Goal: Communication & Community: Answer question/provide support

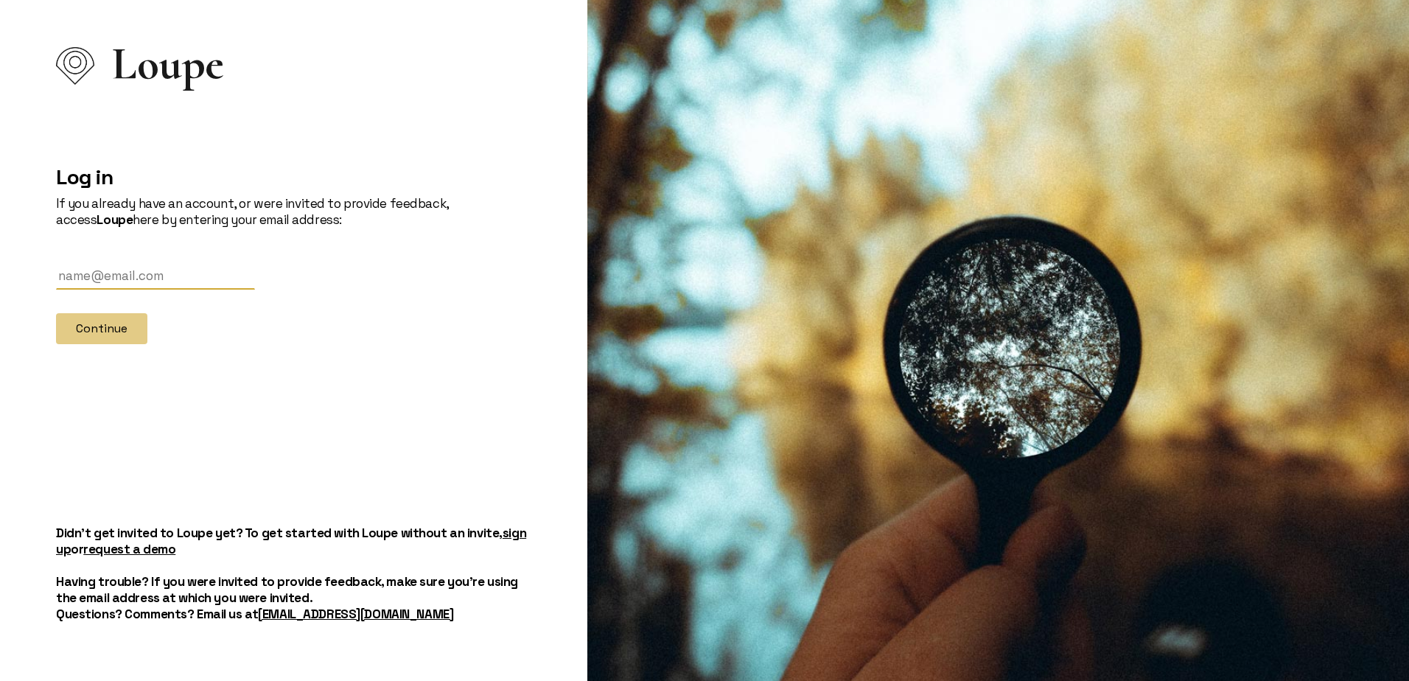
click at [125, 278] on input "text" at bounding box center [155, 276] width 199 height 27
type input "laurendevore@yahoo.com"
click at [108, 333] on button "Continue" at bounding box center [101, 328] width 91 height 31
click at [192, 281] on input "text" at bounding box center [155, 276] width 199 height 27
type input "[EMAIL_ADDRESS][DOMAIN_NAME]"
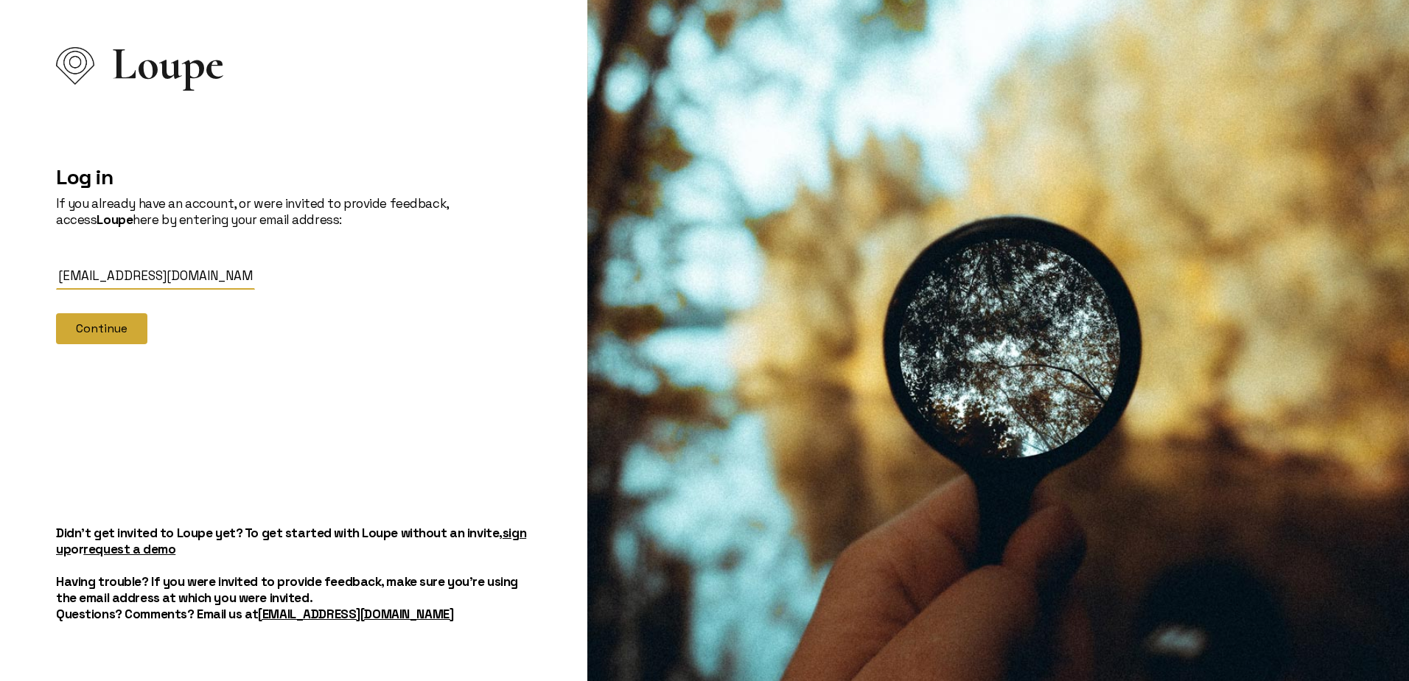
click at [111, 332] on button "Continue" at bounding box center [101, 328] width 91 height 31
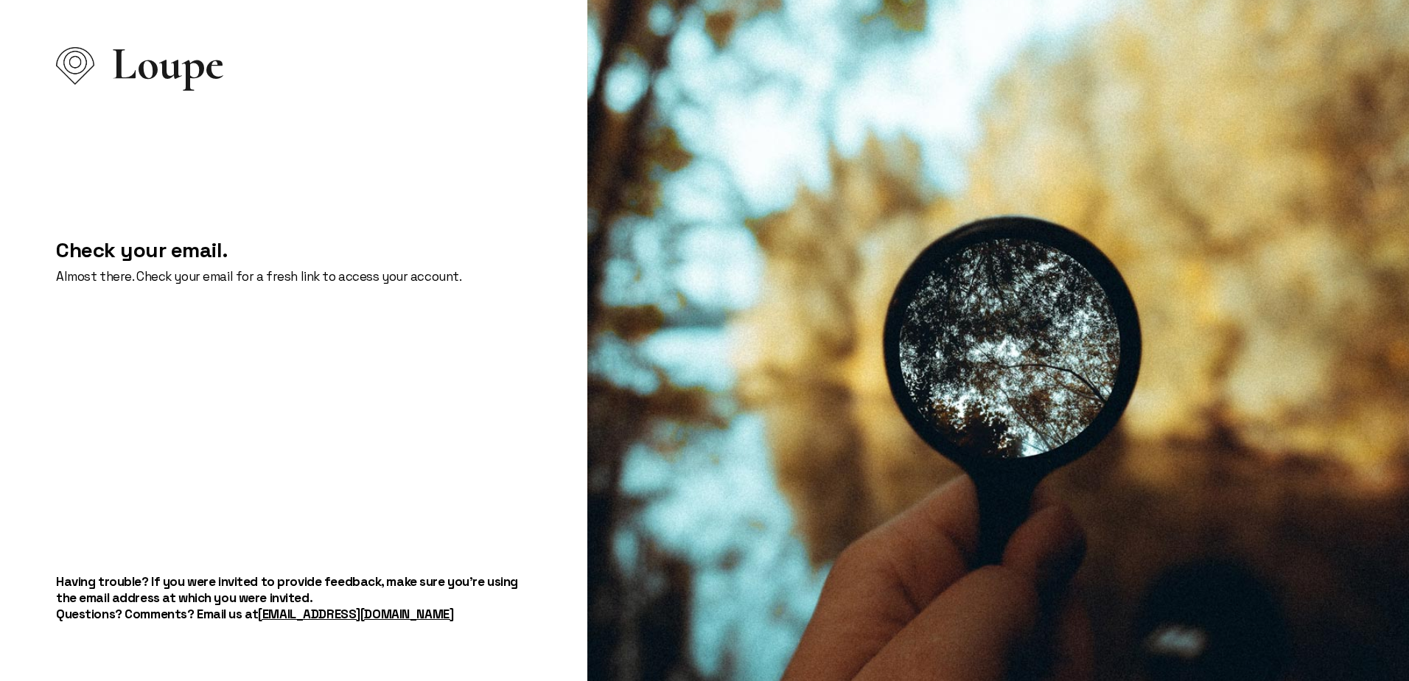
click at [334, 458] on div "Loupe Check your email. Almost there. Check your email for a fresh link to acce…" at bounding box center [294, 340] width 570 height 681
click at [326, 276] on p "Almost there. Check your email for a fresh link to access your account." at bounding box center [258, 276] width 405 height 16
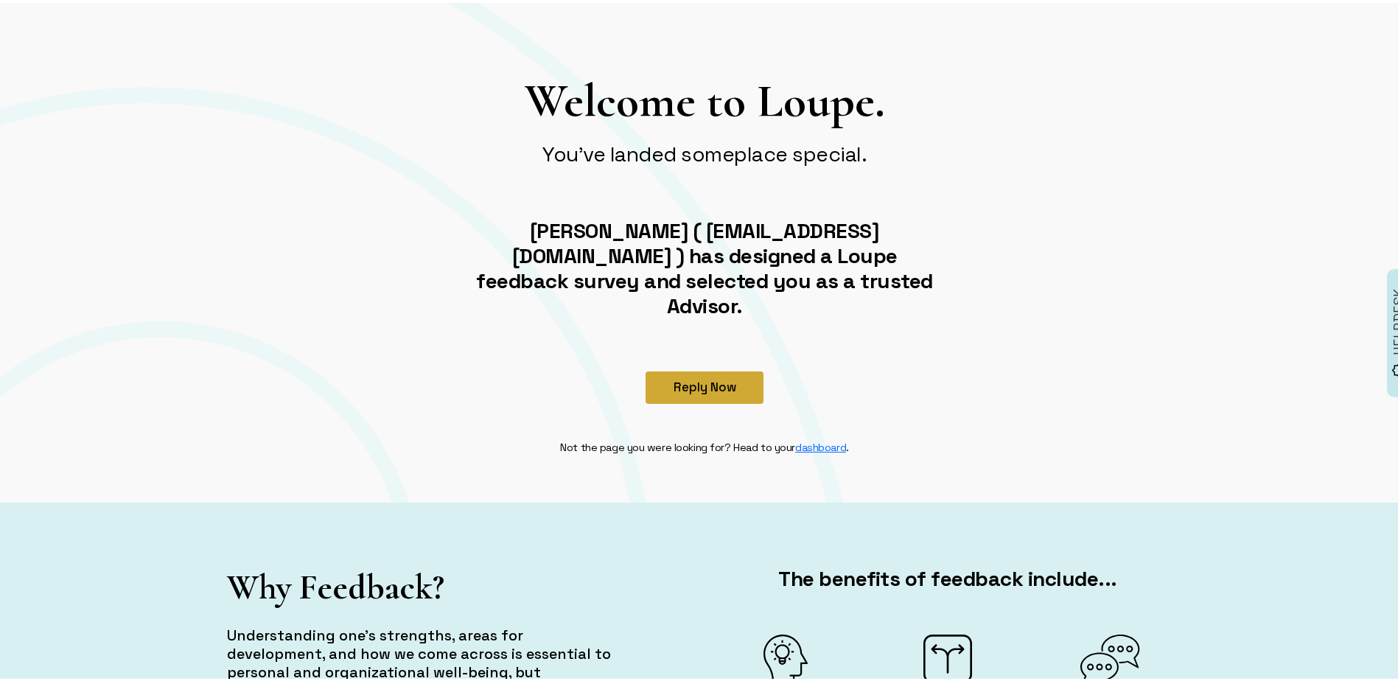
click at [702, 369] on button "Reply Now" at bounding box center [705, 385] width 118 height 32
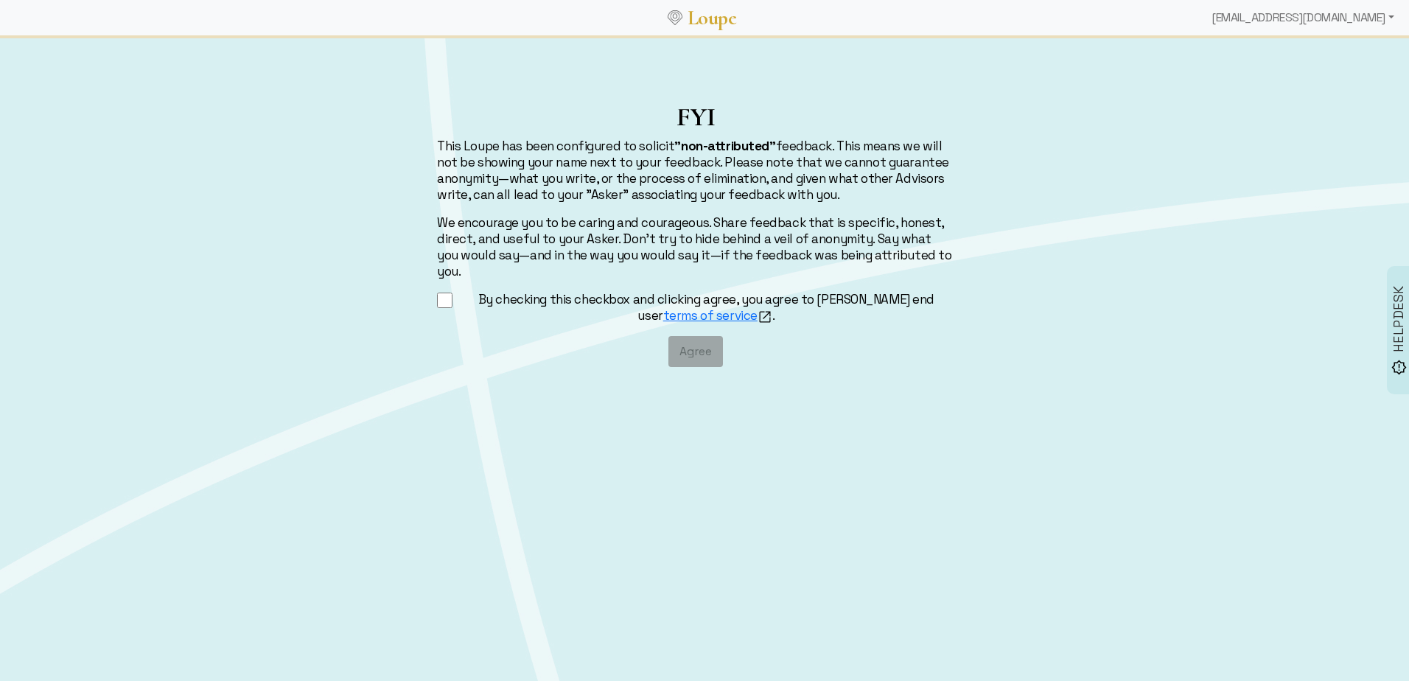
click at [447, 291] on input "By checking this checkbox and clicking agree, you agree to [PERSON_NAME] end us…" at bounding box center [444, 300] width 15 height 18
checkbox input "true"
click at [691, 336] on button "Agree" at bounding box center [696, 351] width 55 height 31
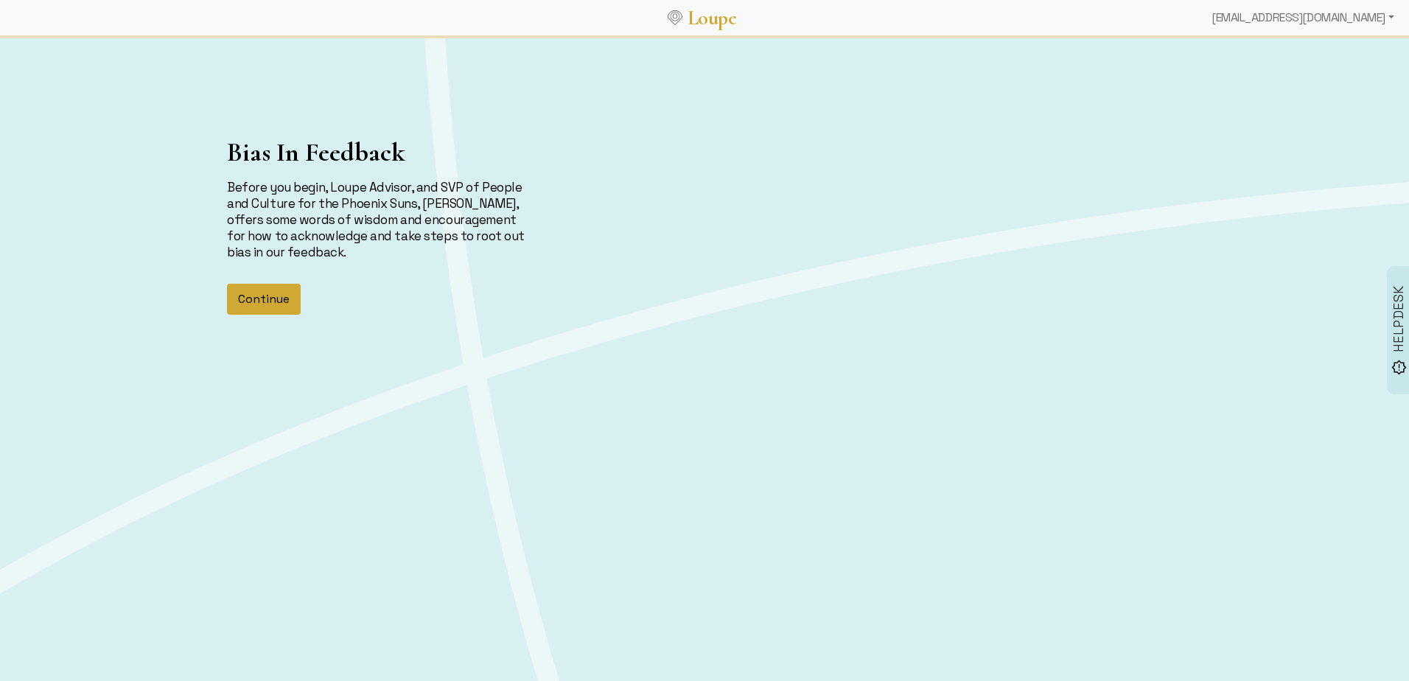
click at [267, 301] on button "Continue" at bounding box center [264, 299] width 74 height 31
click at [282, 292] on button "Continue" at bounding box center [264, 299] width 74 height 31
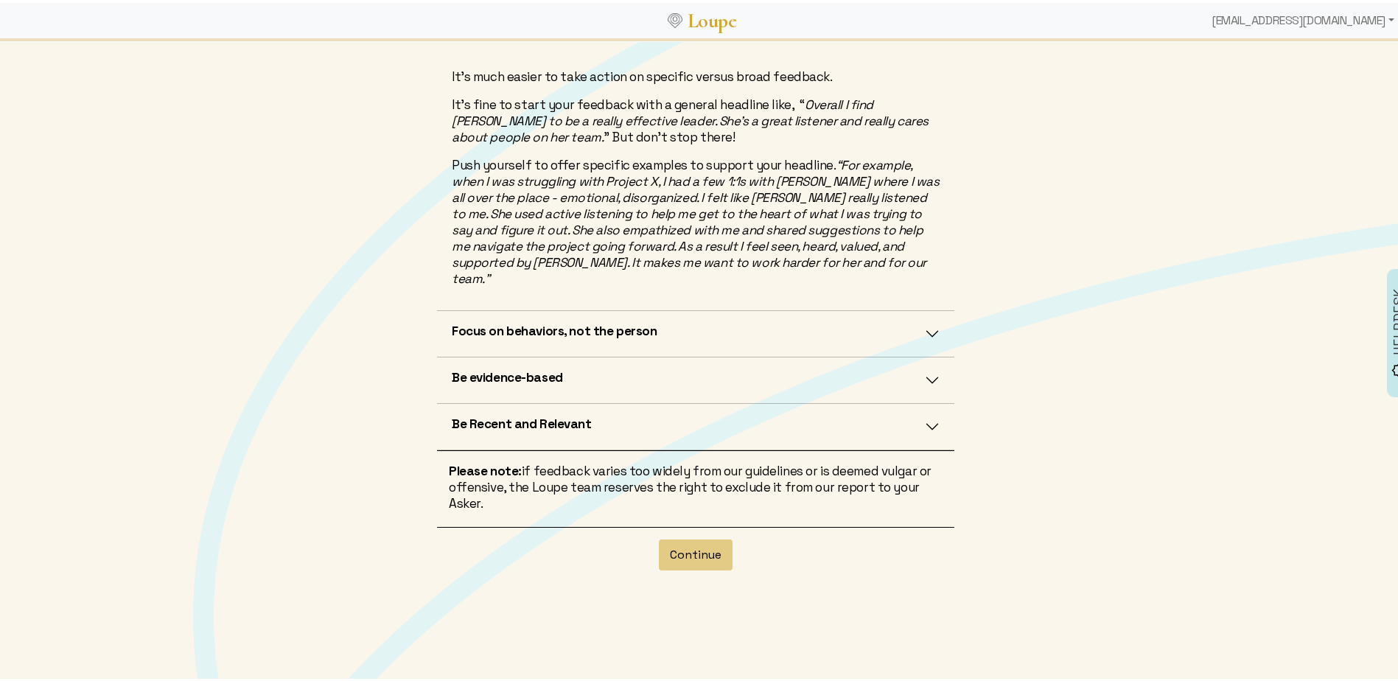
scroll to position [381, 0]
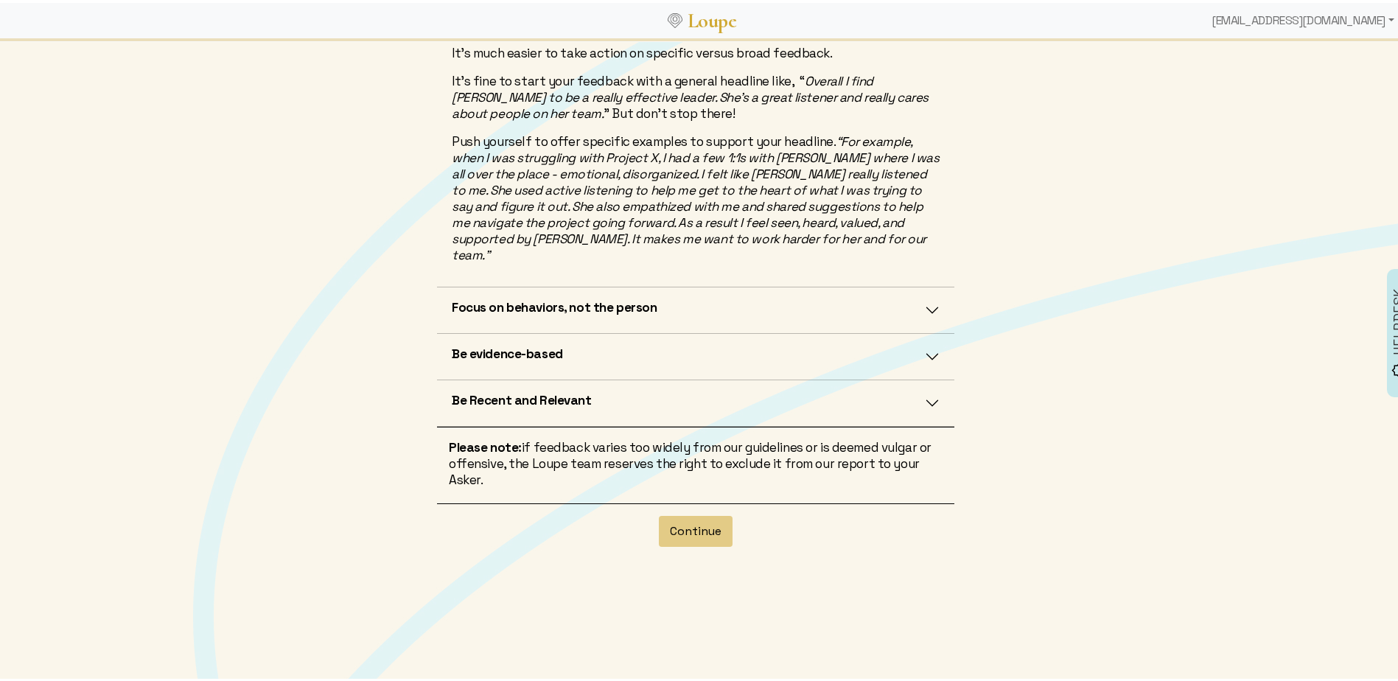
click at [570, 296] on h5 "Focus on behaviors, not the person" at bounding box center [554, 304] width 205 height 16
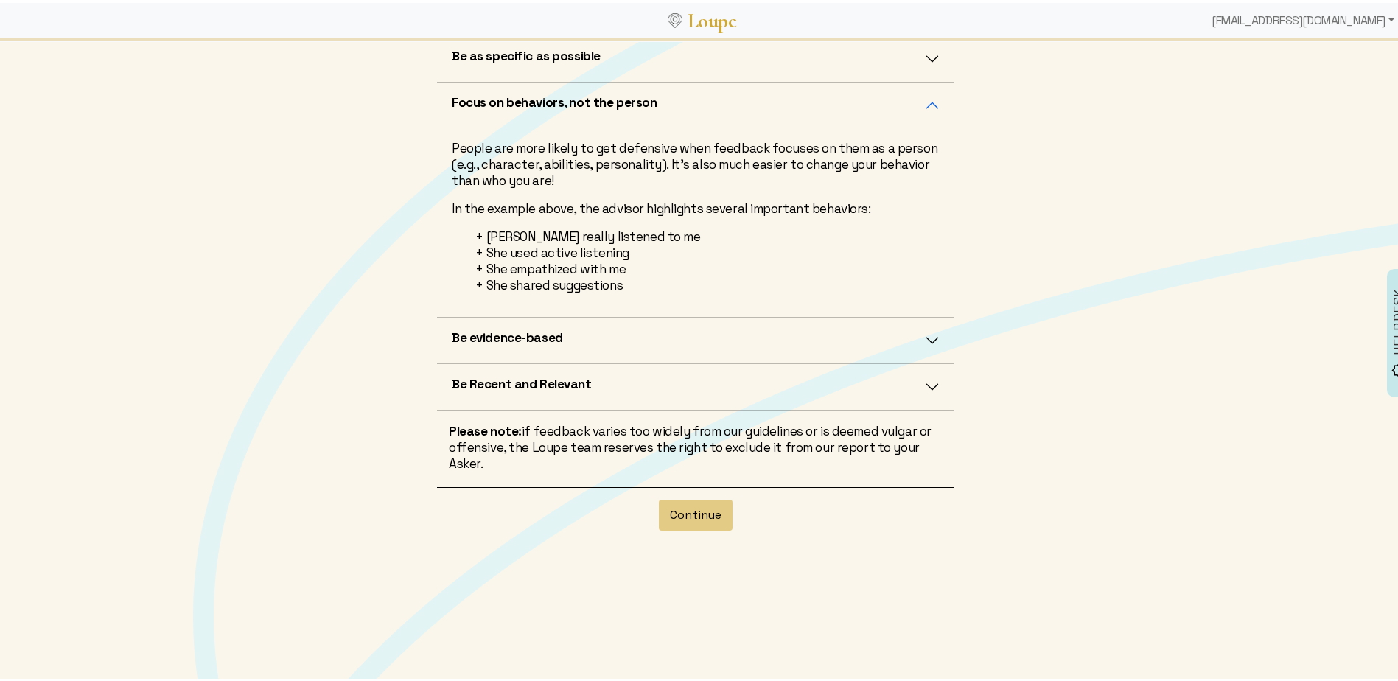
scroll to position [332, 0]
click at [475, 336] on h5 "Be evidence-based" at bounding box center [507, 335] width 111 height 16
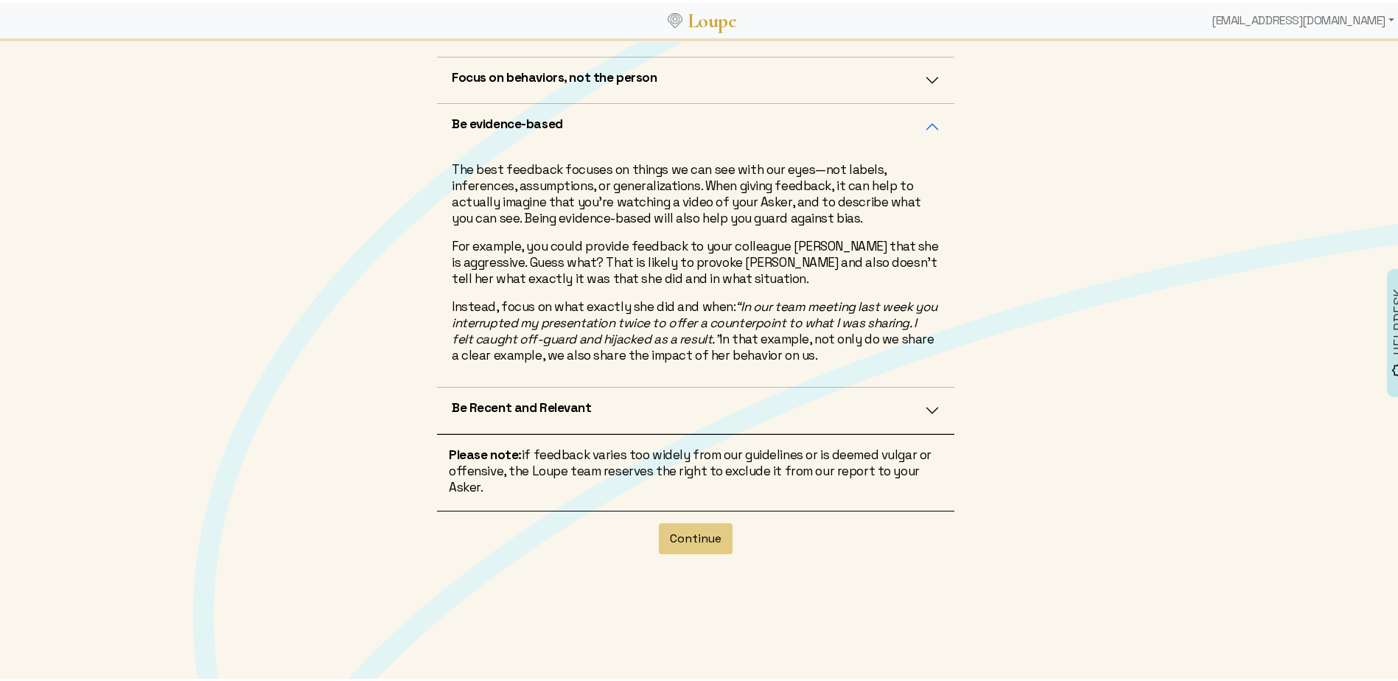
scroll to position [381, 0]
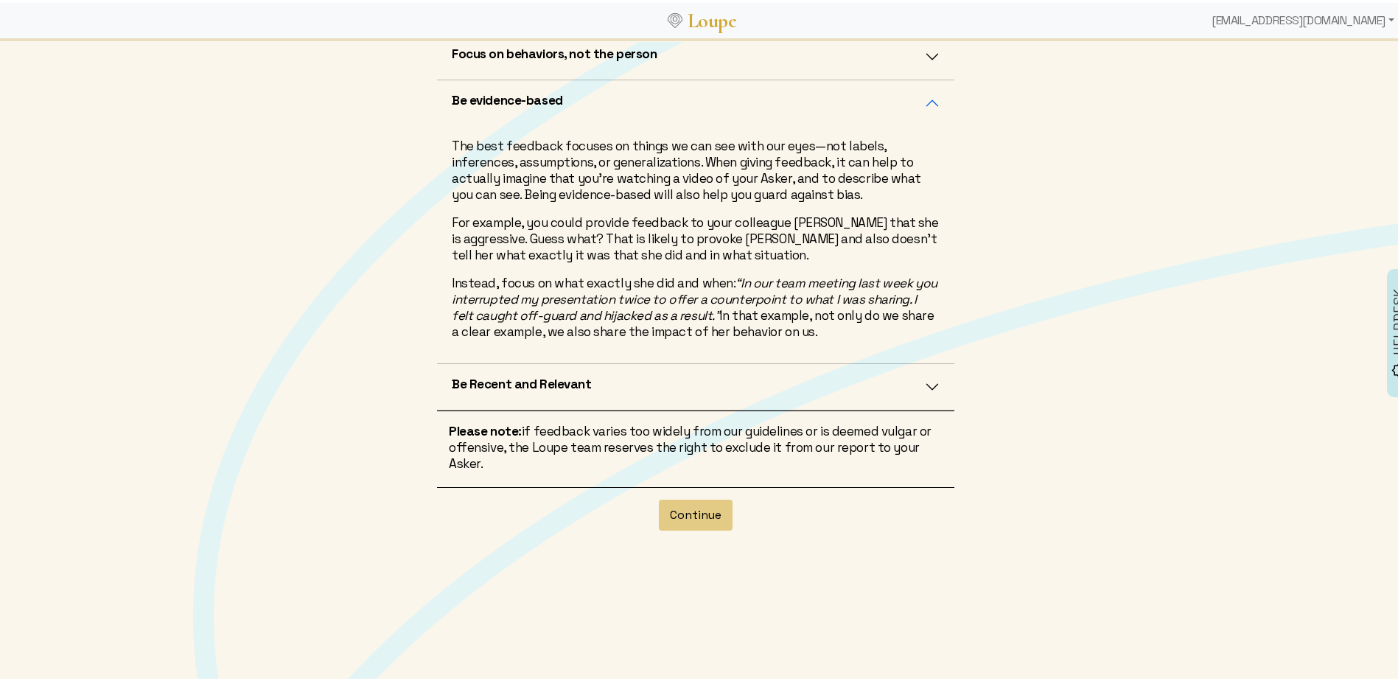
click at [528, 382] on h5 "Be Recent and Relevant" at bounding box center [522, 381] width 140 height 16
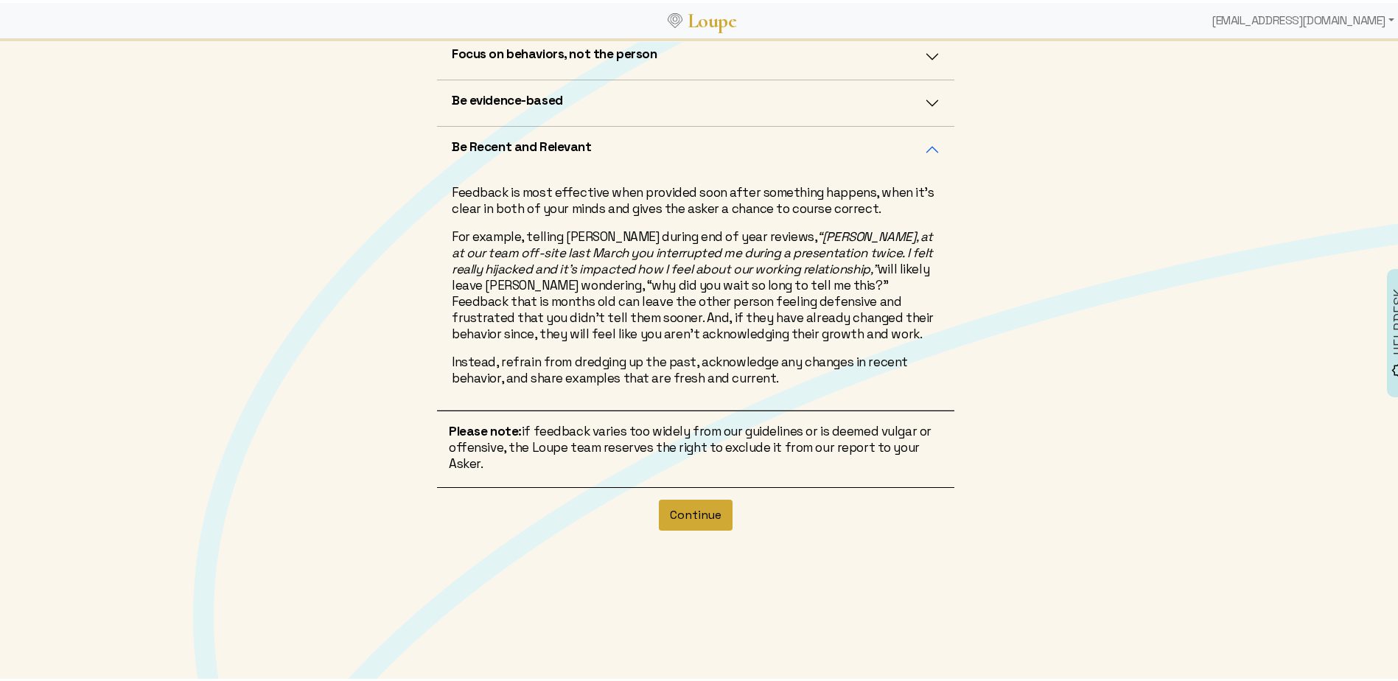
click at [689, 514] on button "Continue" at bounding box center [696, 512] width 74 height 31
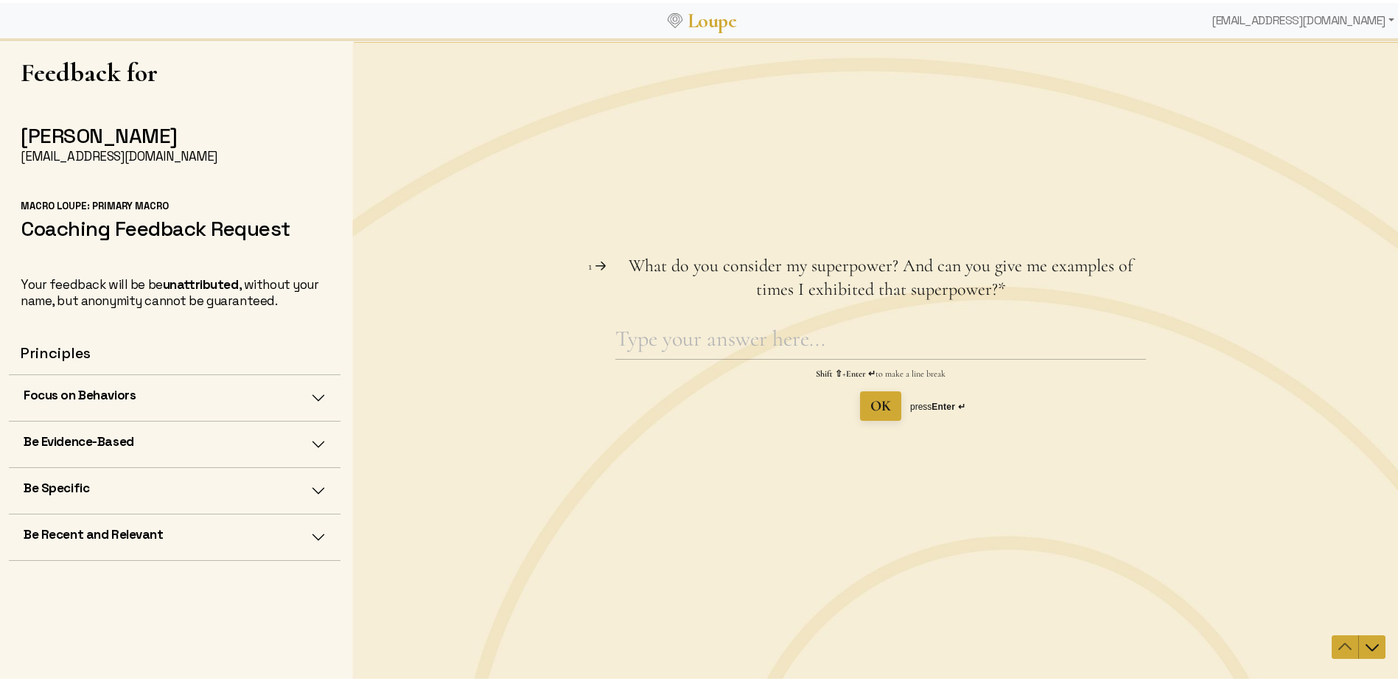
scroll to position [2, 0]
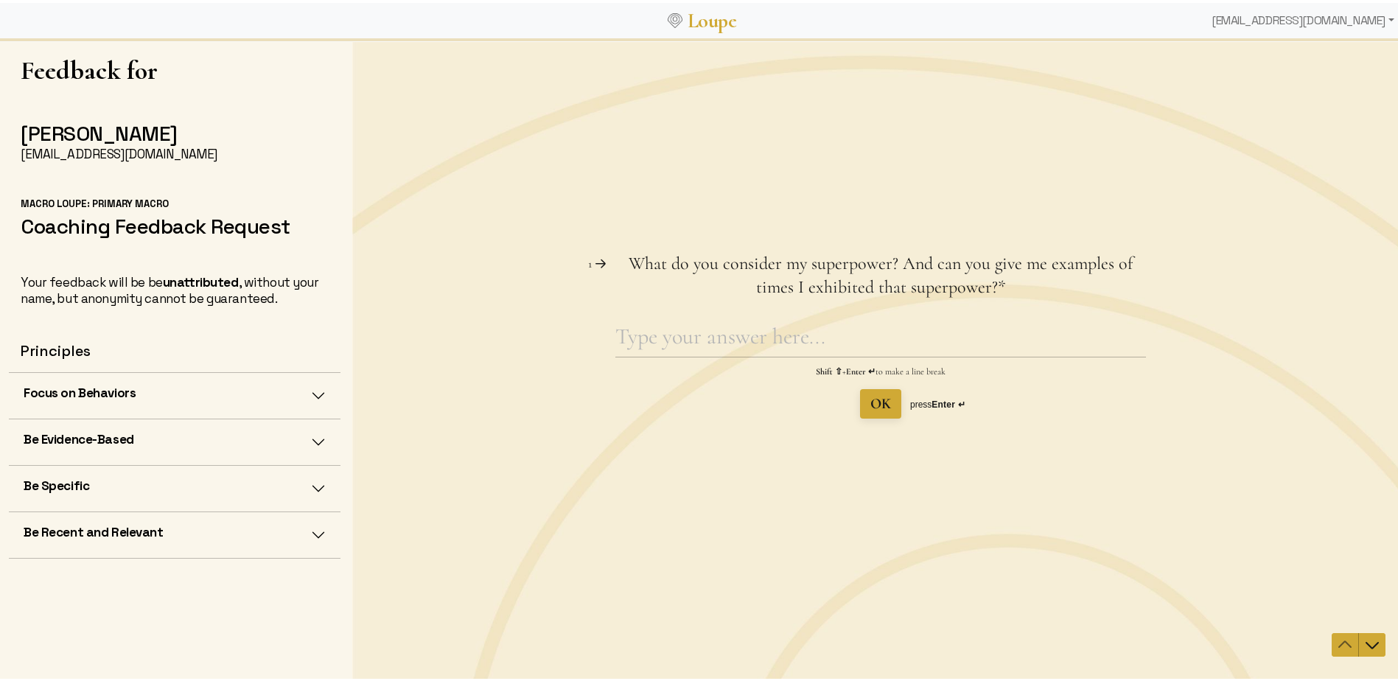
click at [290, 391] on button "Focus on Behaviors" at bounding box center [175, 393] width 332 height 46
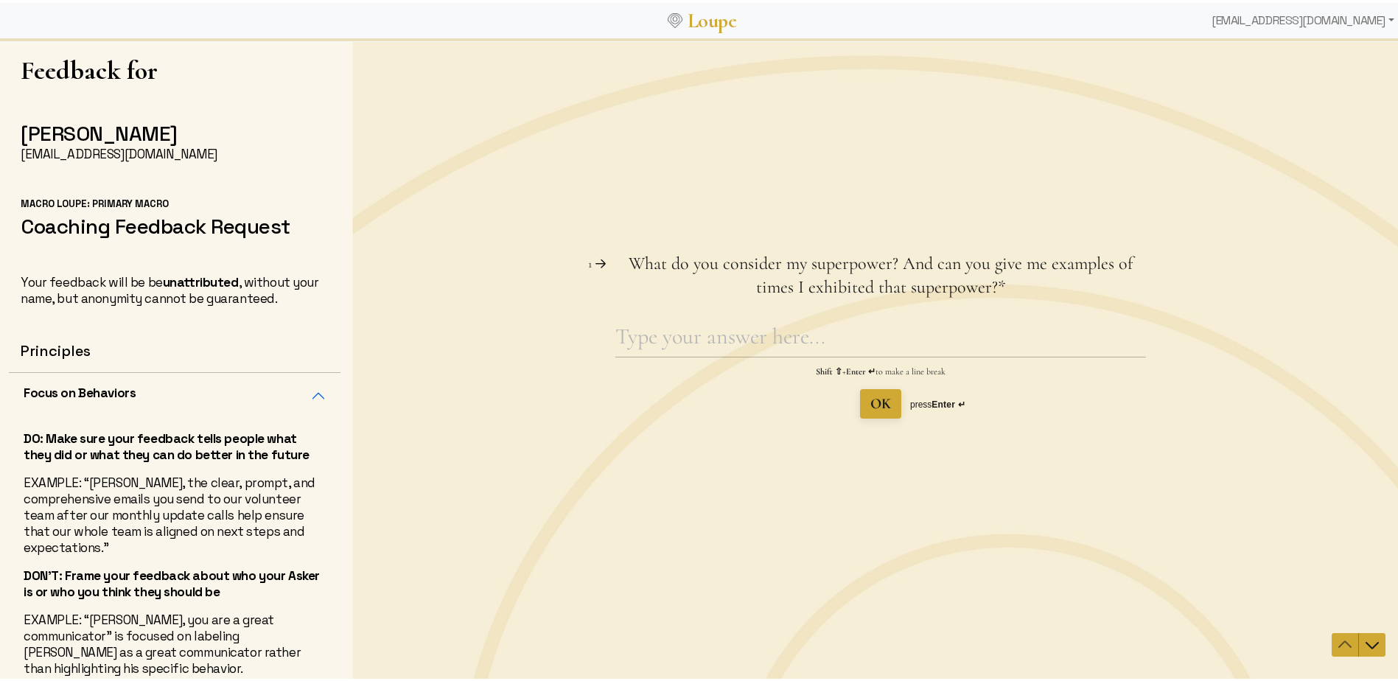
click at [290, 391] on button "Focus on Behaviors" at bounding box center [175, 393] width 332 height 46
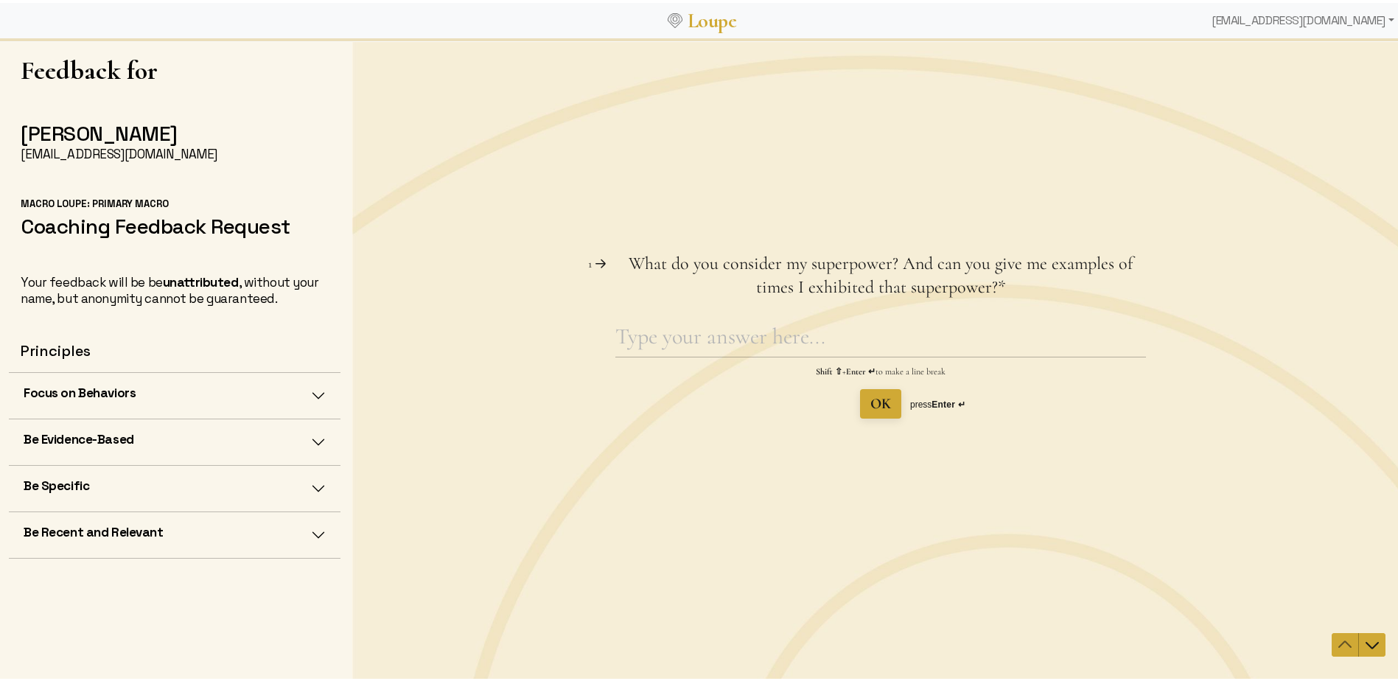
click at [299, 439] on button "Be Evidence-Based" at bounding box center [175, 439] width 332 height 46
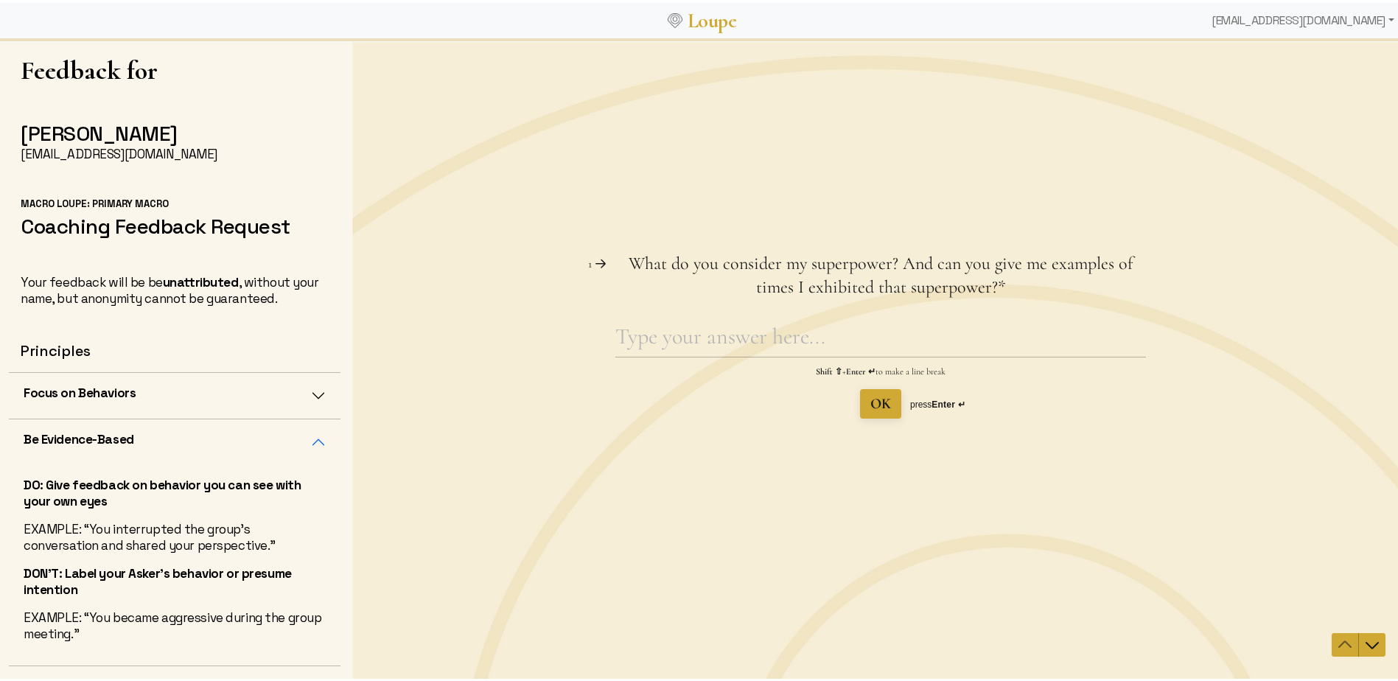
click at [299, 439] on button "Be Evidence-Based" at bounding box center [175, 439] width 332 height 46
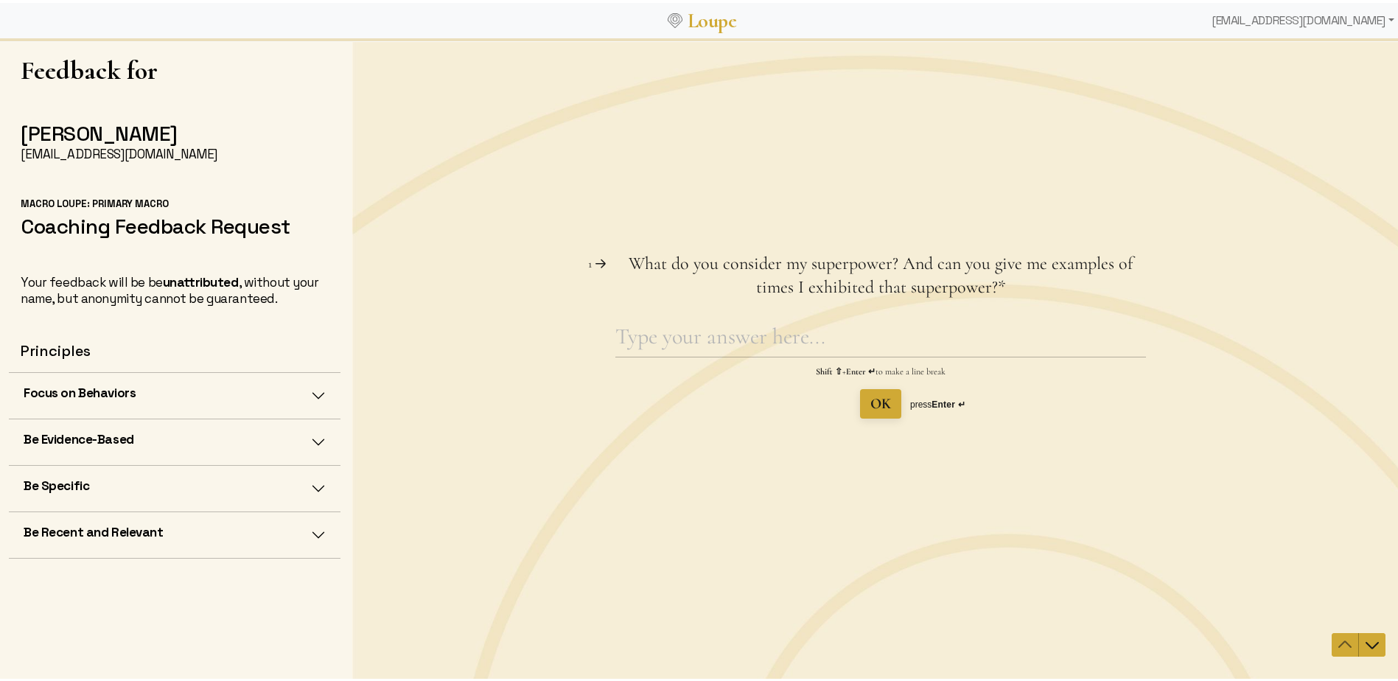
click at [296, 486] on button "Be Specific" at bounding box center [175, 486] width 332 height 46
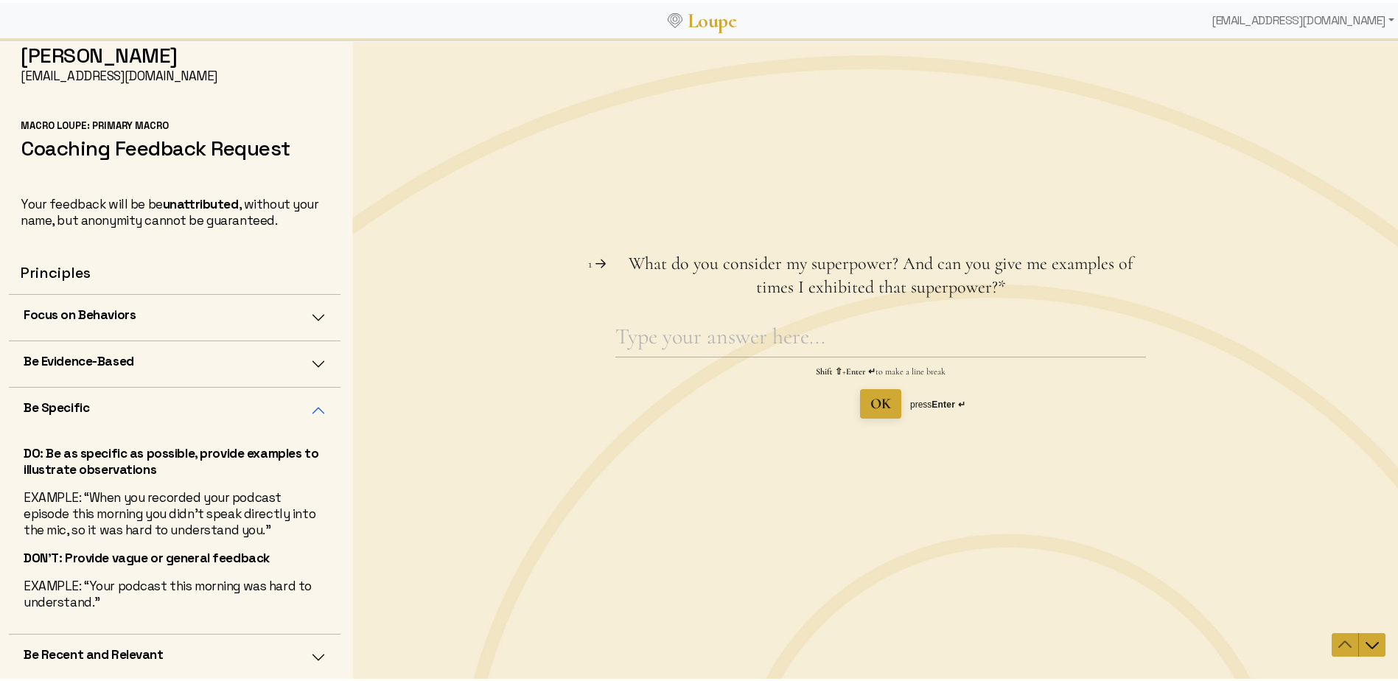
scroll to position [79, 0]
click at [294, 407] on button "Be Specific" at bounding box center [175, 407] width 332 height 46
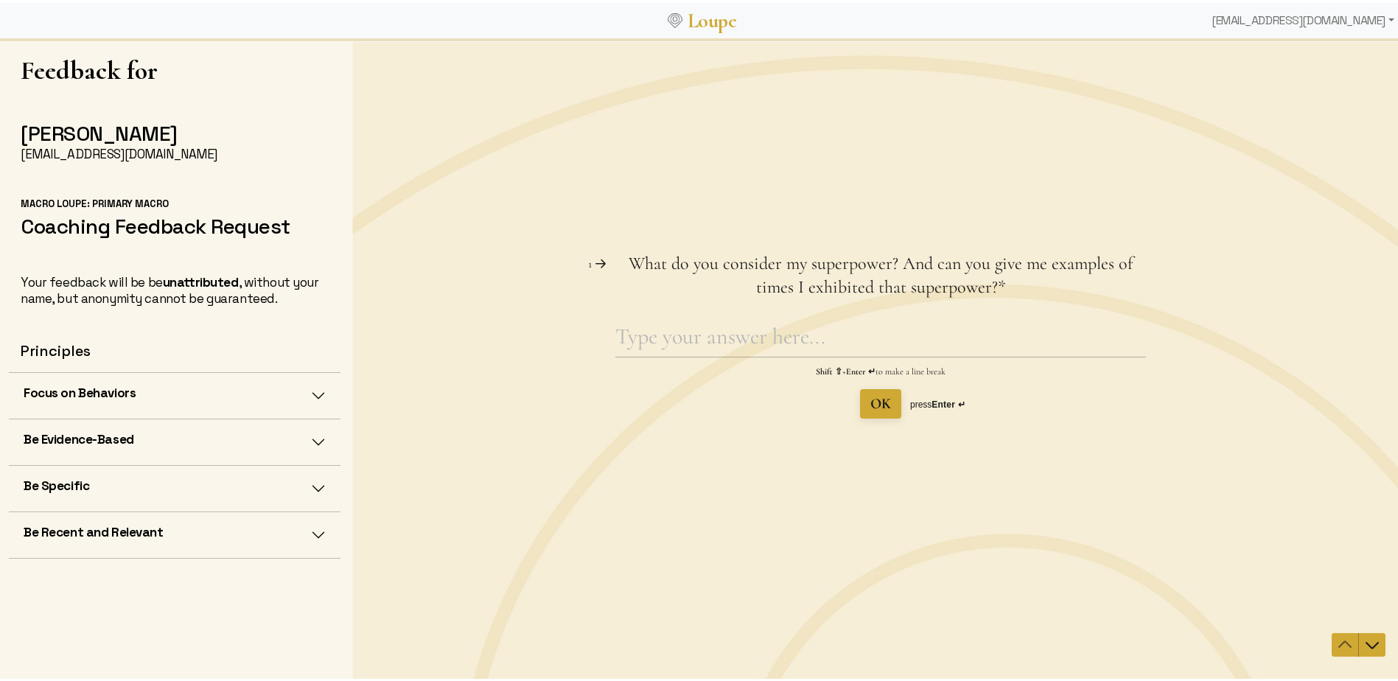
scroll to position [0, 0]
click at [296, 536] on button "Be Recent and Relevant" at bounding box center [175, 532] width 332 height 46
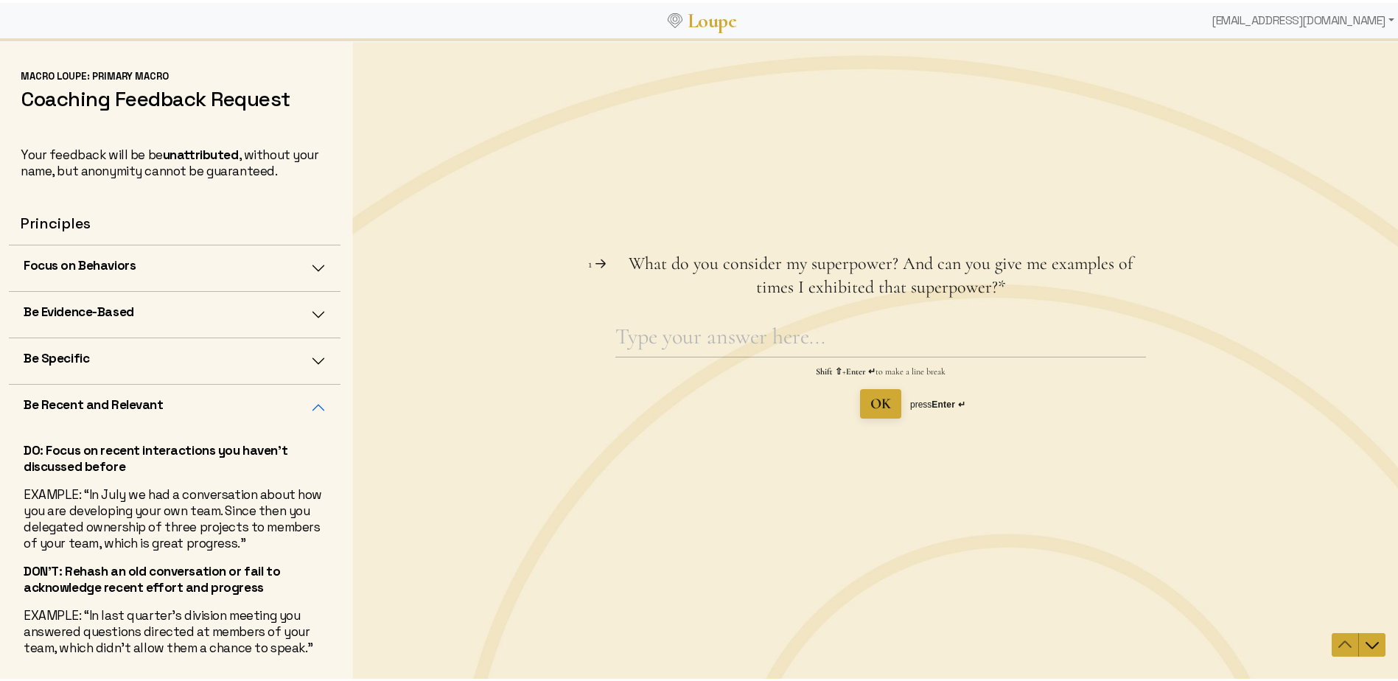
scroll to position [160, 0]
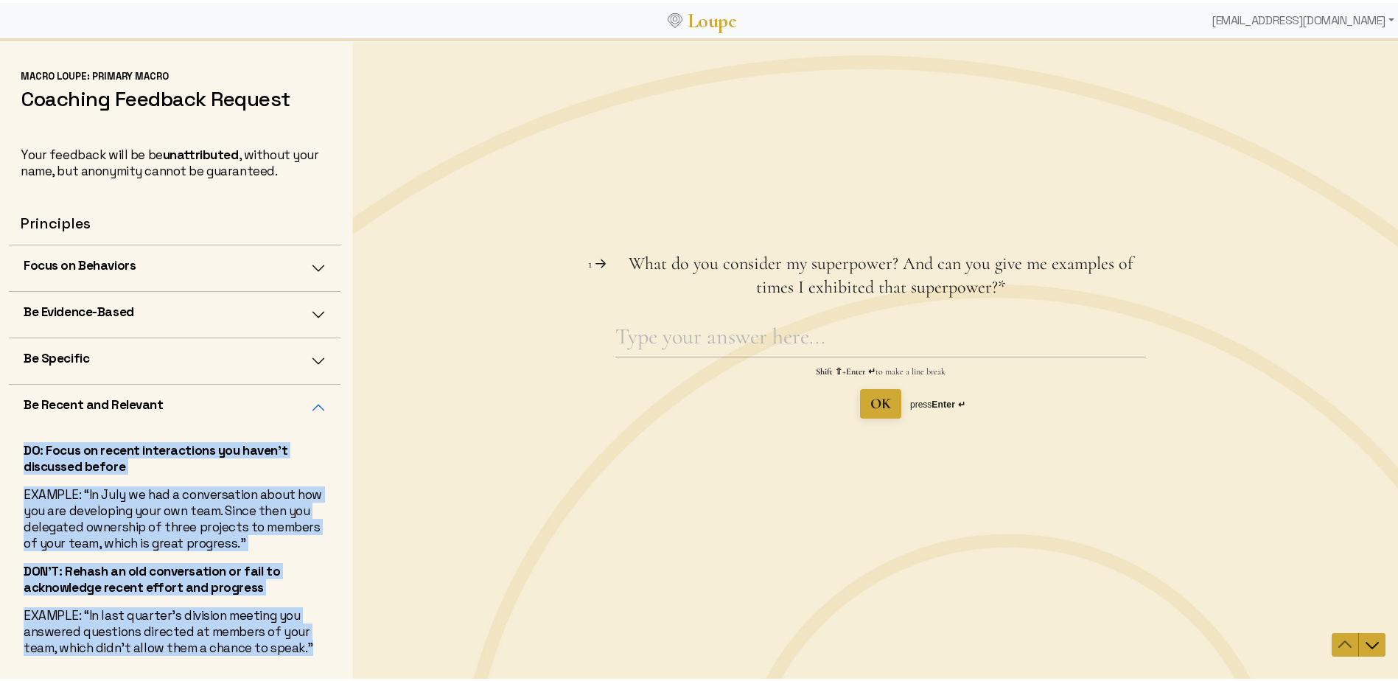
drag, startPoint x: 71, startPoint y: 646, endPoint x: 7, endPoint y: 419, distance: 236.1
click at [7, 419] on div "Feedback for [PERSON_NAME] [EMAIL_ADDRESS][DOMAIN_NAME] [PERSON_NAME]: Primary …" at bounding box center [176, 358] width 352 height 646
drag, startPoint x: 7, startPoint y: 419, endPoint x: 57, endPoint y: 511, distance: 104.6
click at [57, 511] on p "EXAMPLE: “In July we had a conversation about how you are developing your own t…" at bounding box center [175, 516] width 302 height 65
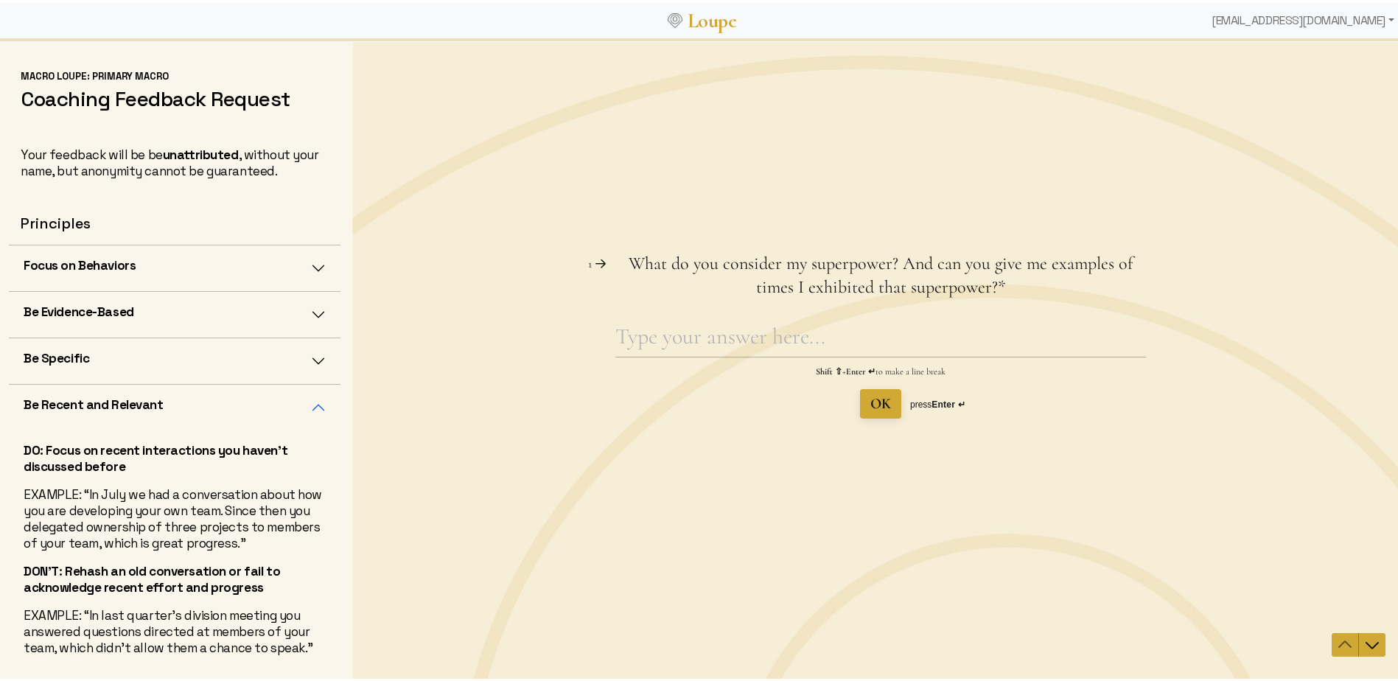
click at [685, 638] on div "Question 1 1 What do you consider my superpower? And can you give me examples o…" at bounding box center [880, 358] width 1057 height 643
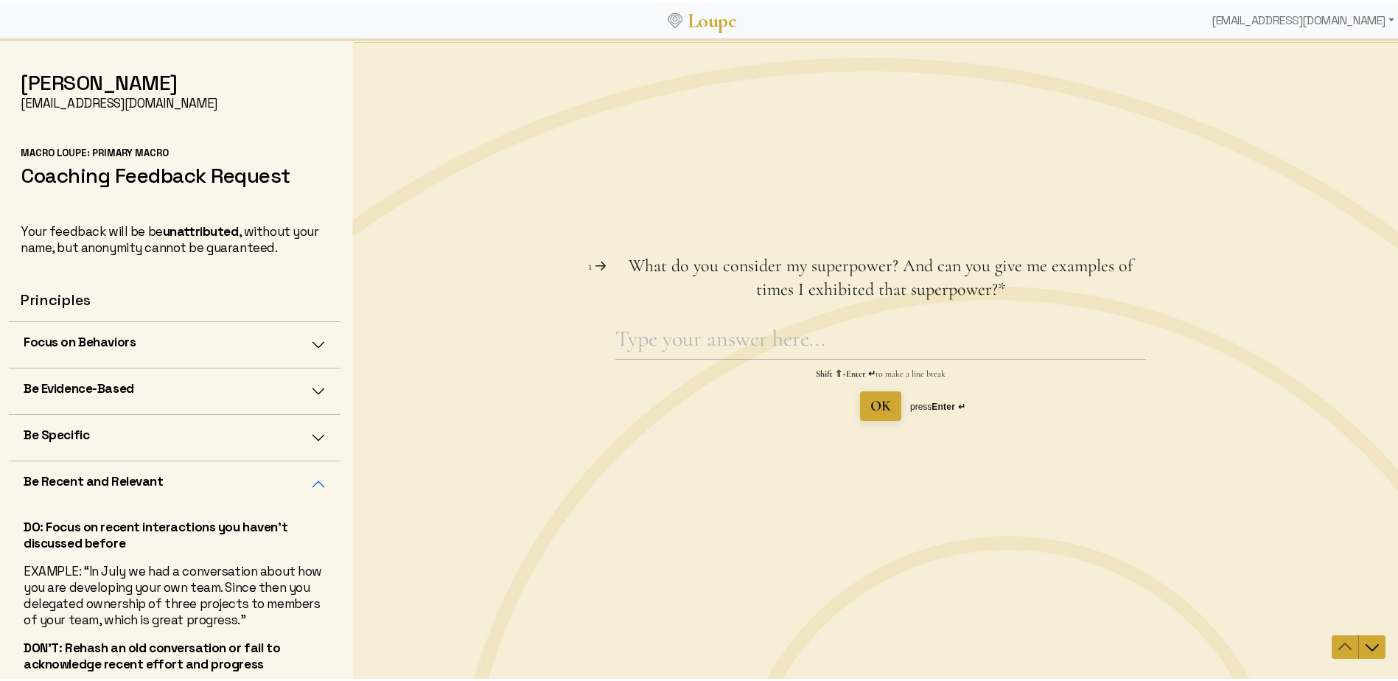
scroll to position [147, 0]
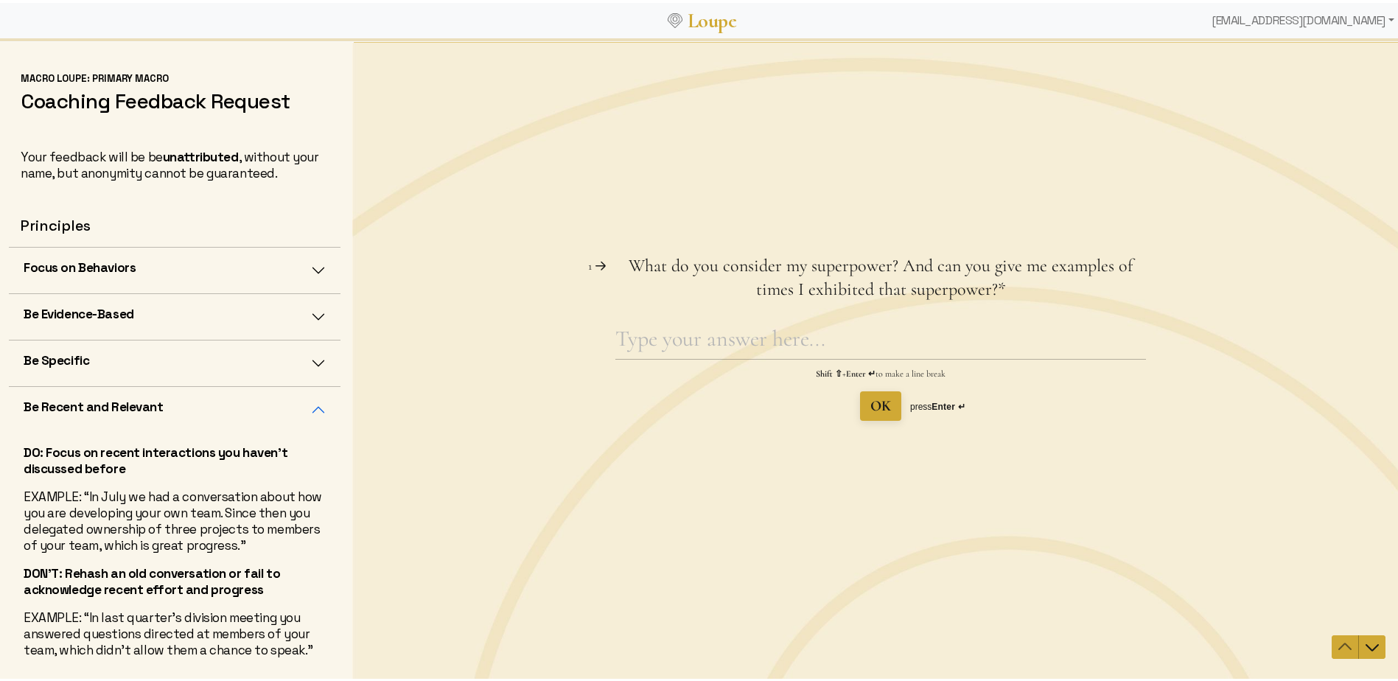
scroll to position [2, 0]
